Goal: Task Accomplishment & Management: Complete application form

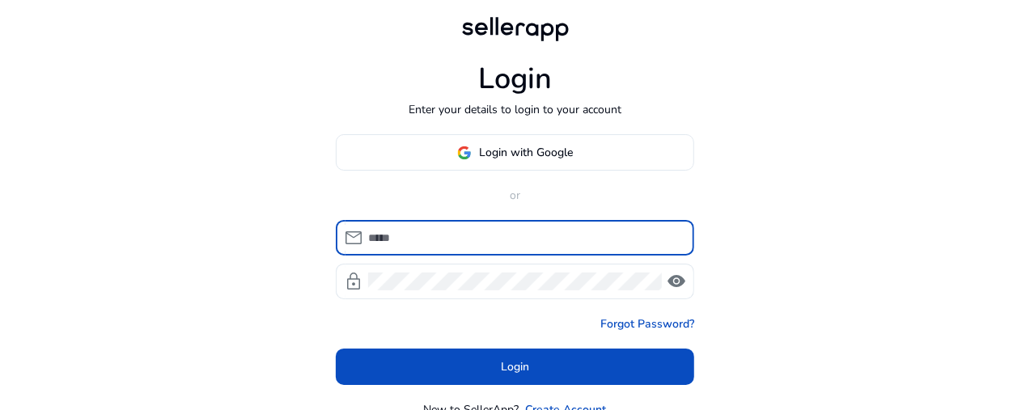
click at [450, 229] on input at bounding box center [524, 238] width 313 height 18
click at [410, 239] on input at bounding box center [524, 238] width 313 height 18
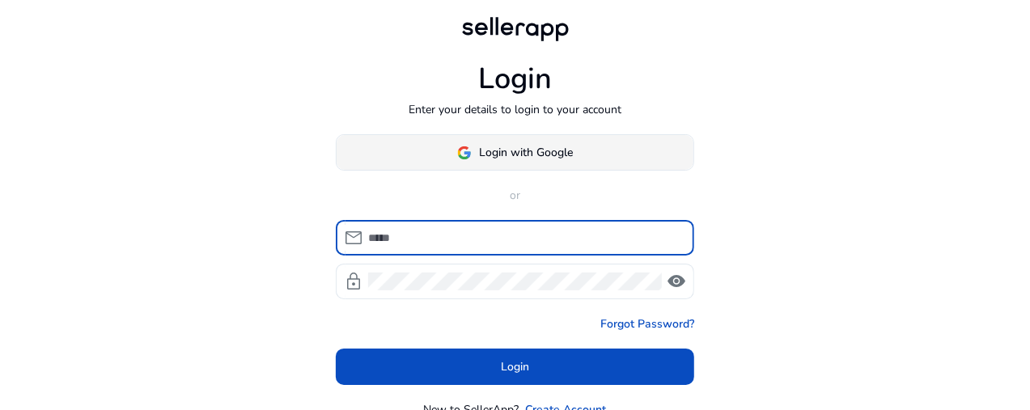
click at [507, 155] on span "Login with Google" at bounding box center [527, 152] width 94 height 17
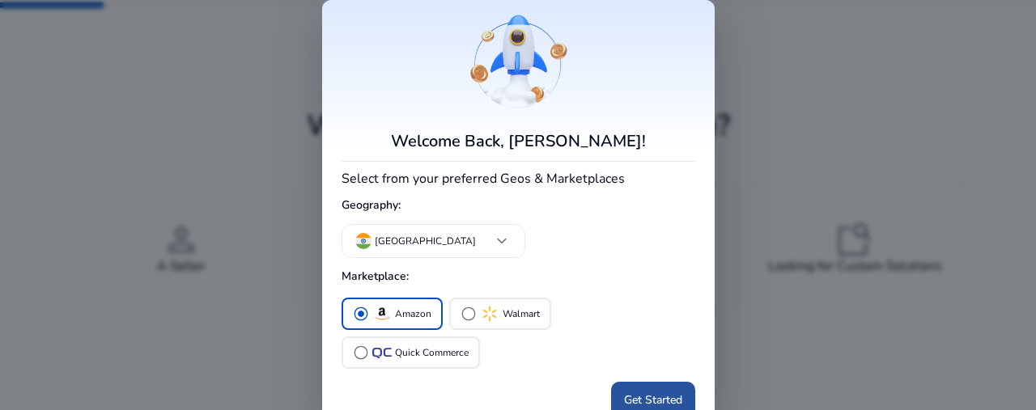
click at [633, 402] on span "Get Started" at bounding box center [653, 400] width 58 height 17
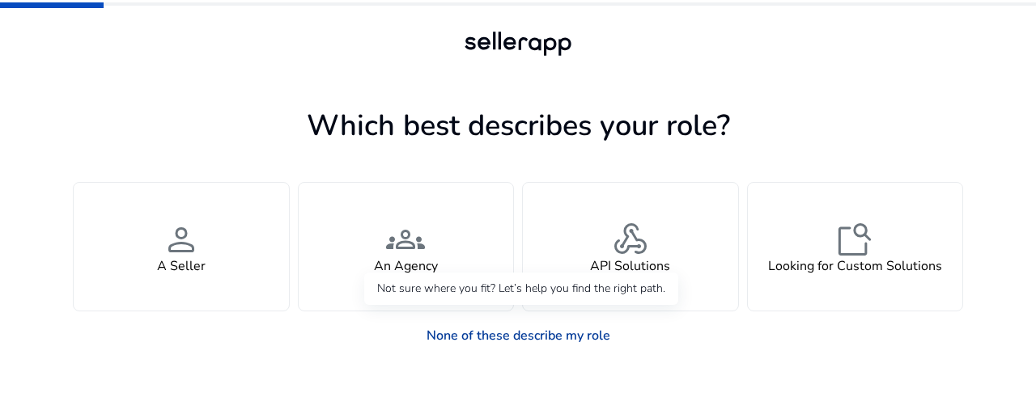
click at [549, 336] on link "None of these describe my role" at bounding box center [519, 336] width 210 height 32
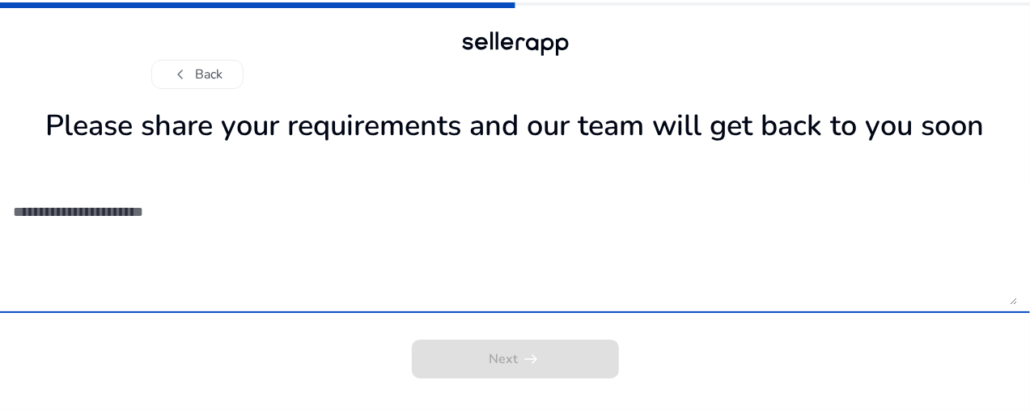
click at [461, 305] on textarea at bounding box center [515, 247] width 1004 height 115
click at [944, 305] on textarea at bounding box center [515, 247] width 1004 height 115
click at [234, 251] on textarea at bounding box center [515, 247] width 1004 height 115
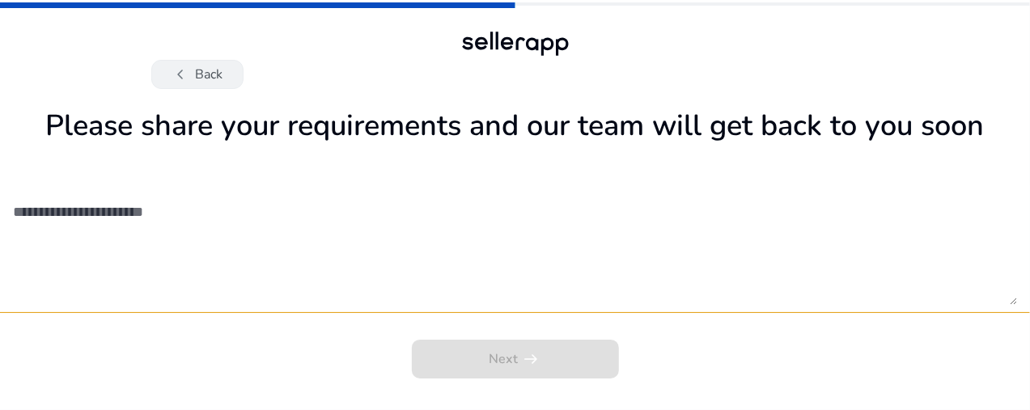
click at [200, 79] on button "chevron_left Back" at bounding box center [197, 74] width 92 height 29
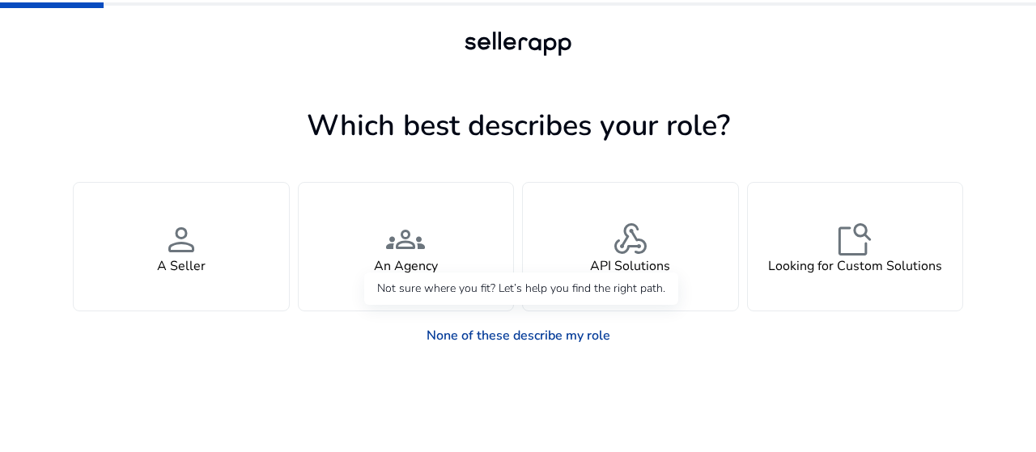
click at [539, 332] on link "None of these describe my role" at bounding box center [519, 336] width 210 height 32
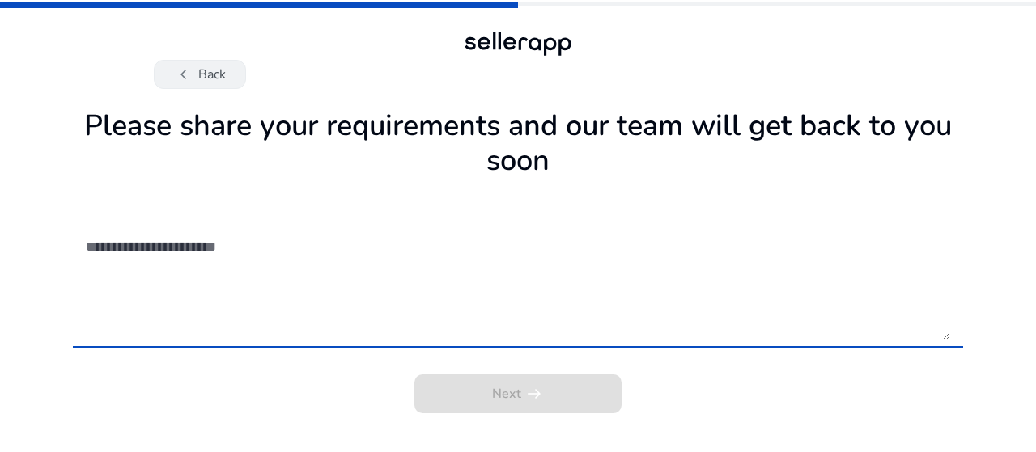
click at [227, 76] on button "chevron_left Back" at bounding box center [200, 74] width 92 height 29
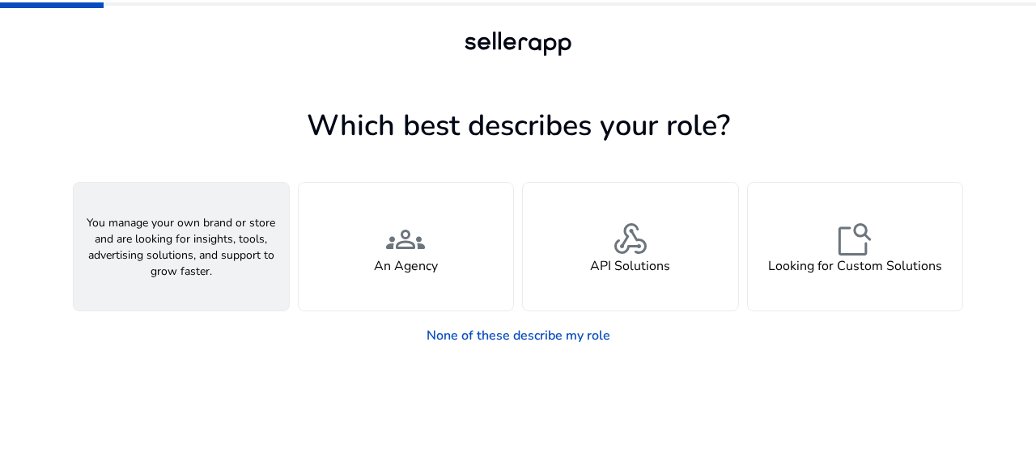
click at [191, 247] on span "person" at bounding box center [181, 239] width 39 height 39
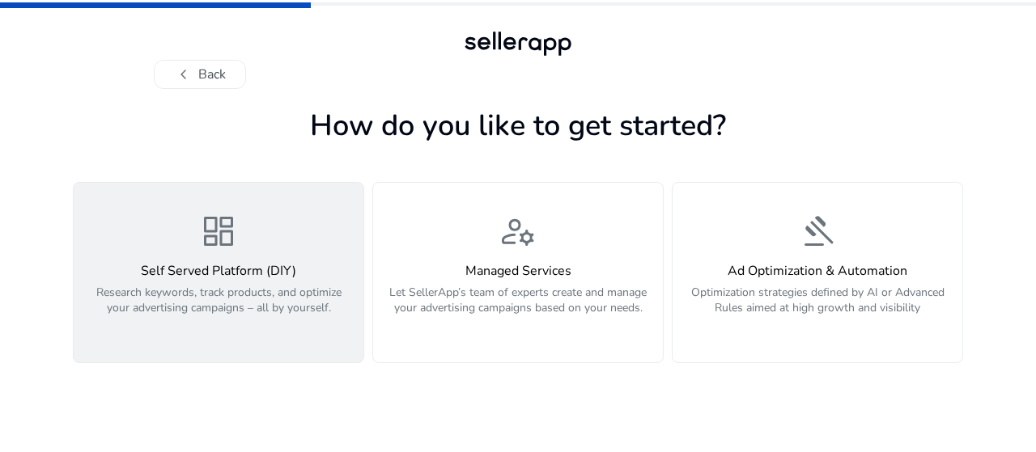
click at [214, 282] on div "Self Served Platform (DIY) Research keywords, track products, and optimize your…" at bounding box center [218, 299] width 270 height 70
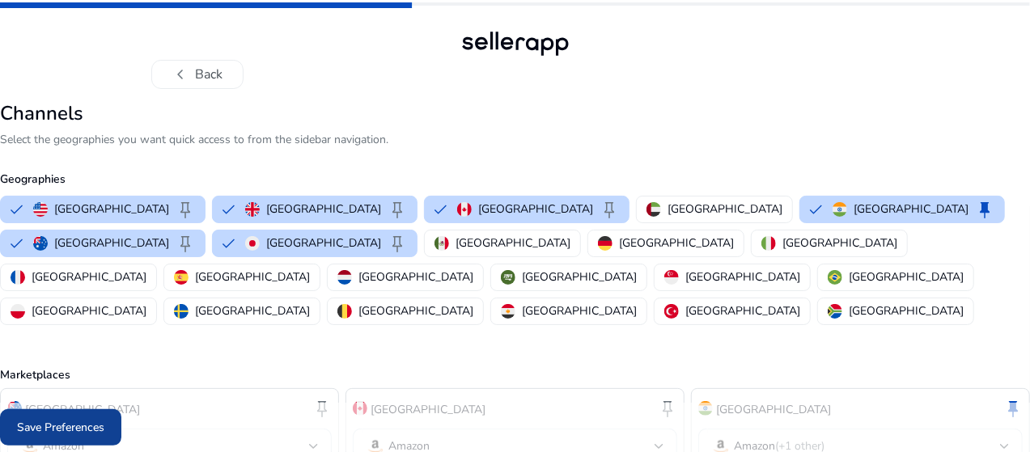
click at [121, 439] on span at bounding box center [60, 428] width 121 height 39
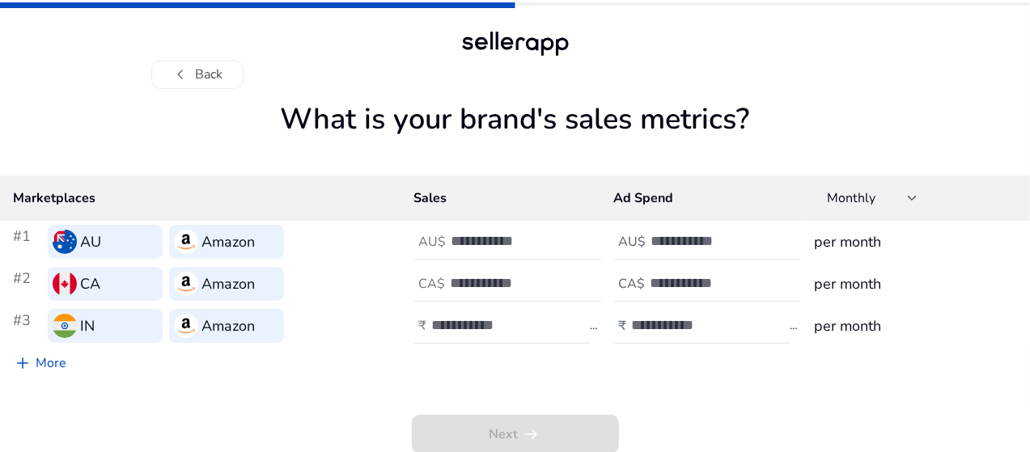
click at [163, 329] on div "IN" at bounding box center [105, 326] width 115 height 34
click at [255, 245] on h3 "Amazon" at bounding box center [228, 242] width 53 height 23
click at [189, 66] on span "chevron_left" at bounding box center [181, 74] width 19 height 19
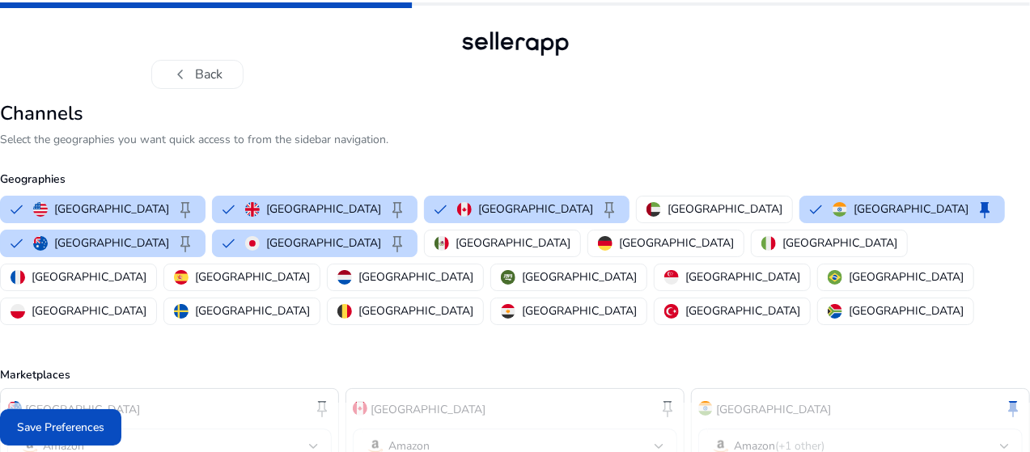
click at [189, 66] on span "chevron_left" at bounding box center [181, 74] width 19 height 19
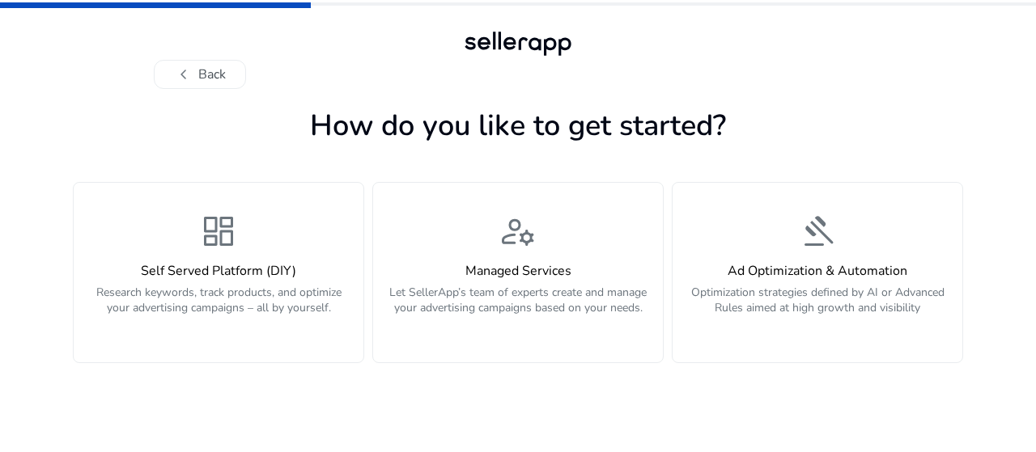
click at [189, 67] on span "chevron_left" at bounding box center [183, 74] width 19 height 19
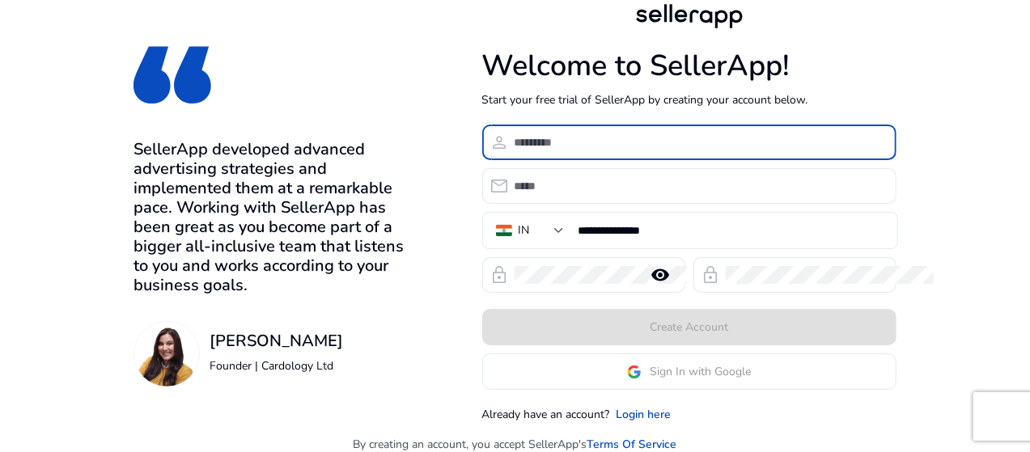
click at [640, 143] on input at bounding box center [699, 143] width 369 height 18
type input "******"
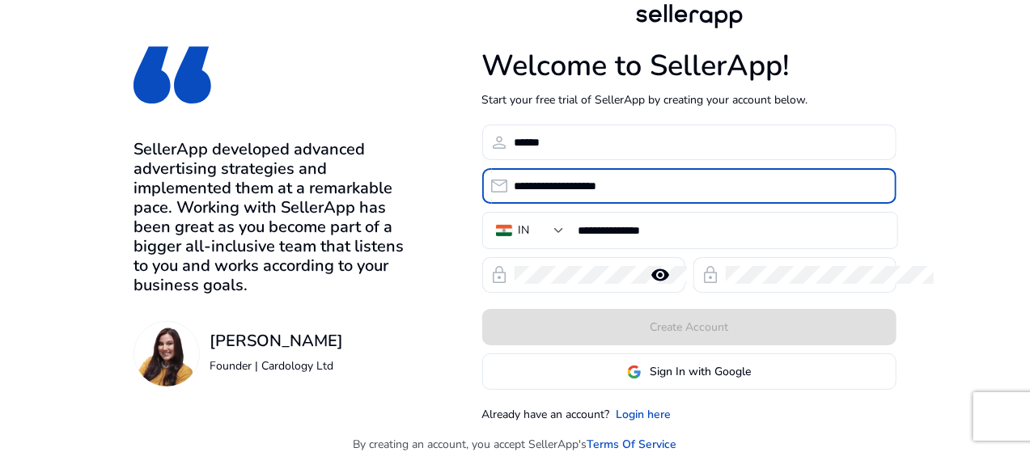
type input "**********"
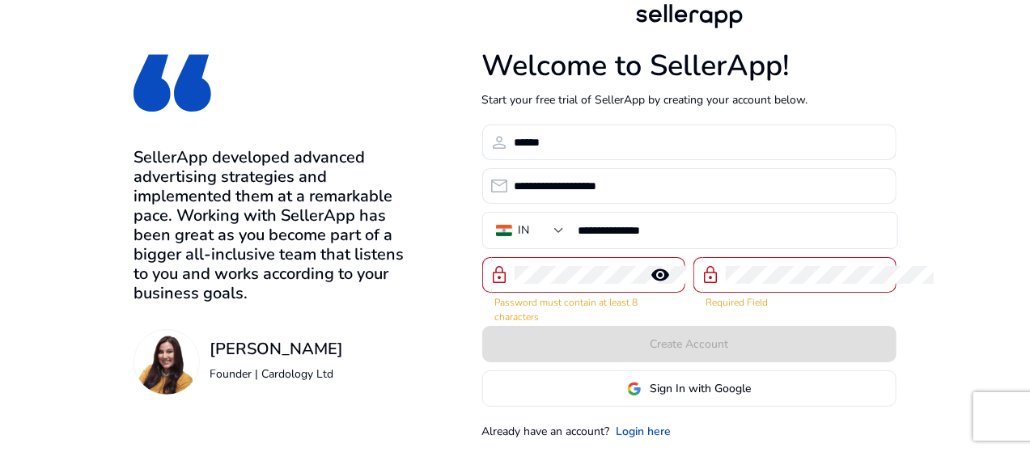
click at [637, 285] on div at bounding box center [576, 275] width 122 height 36
click at [681, 282] on mat-icon "remove_red_eye" at bounding box center [661, 274] width 39 height 19
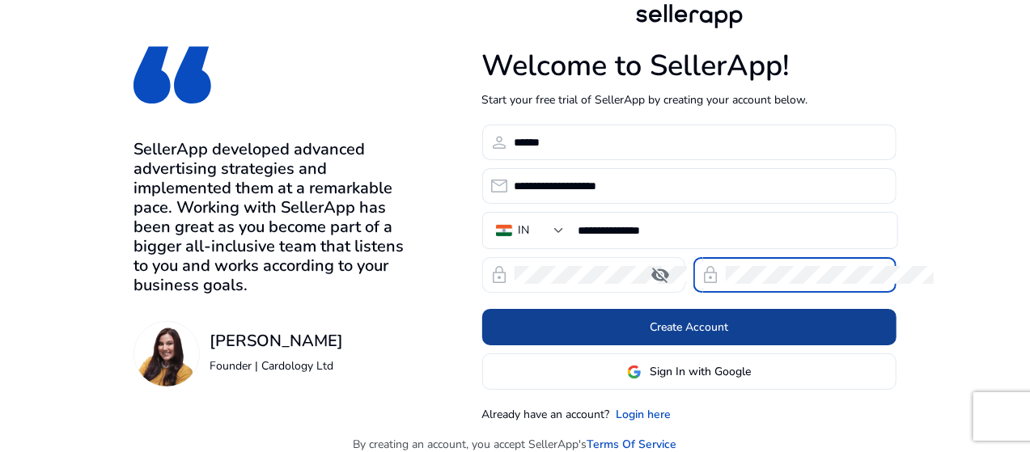
click at [728, 323] on span "Create Account" at bounding box center [689, 327] width 79 height 17
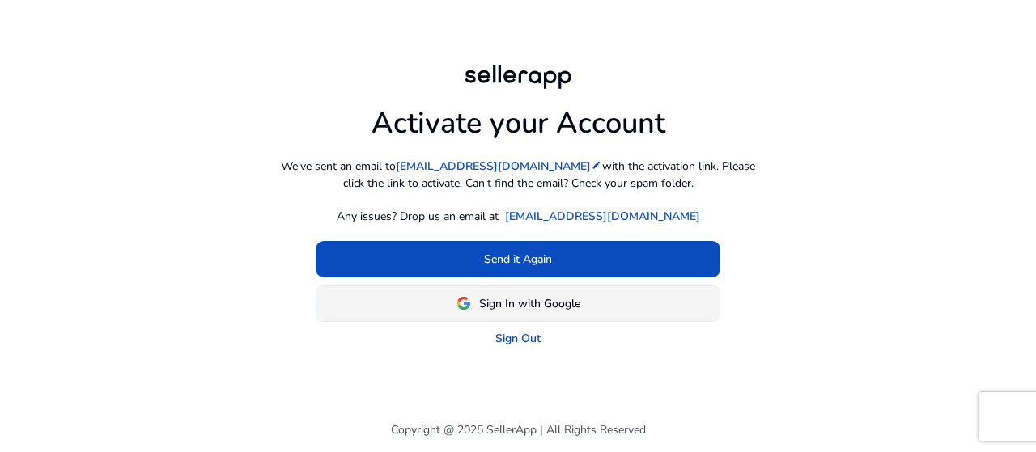
drag, startPoint x: 486, startPoint y: 273, endPoint x: 558, endPoint y: 300, distance: 77.1
click at [550, 303] on div "Send it Again Sign In with Google Sign Out" at bounding box center [518, 294] width 405 height 106
